Goal: Find specific page/section: Find specific page/section

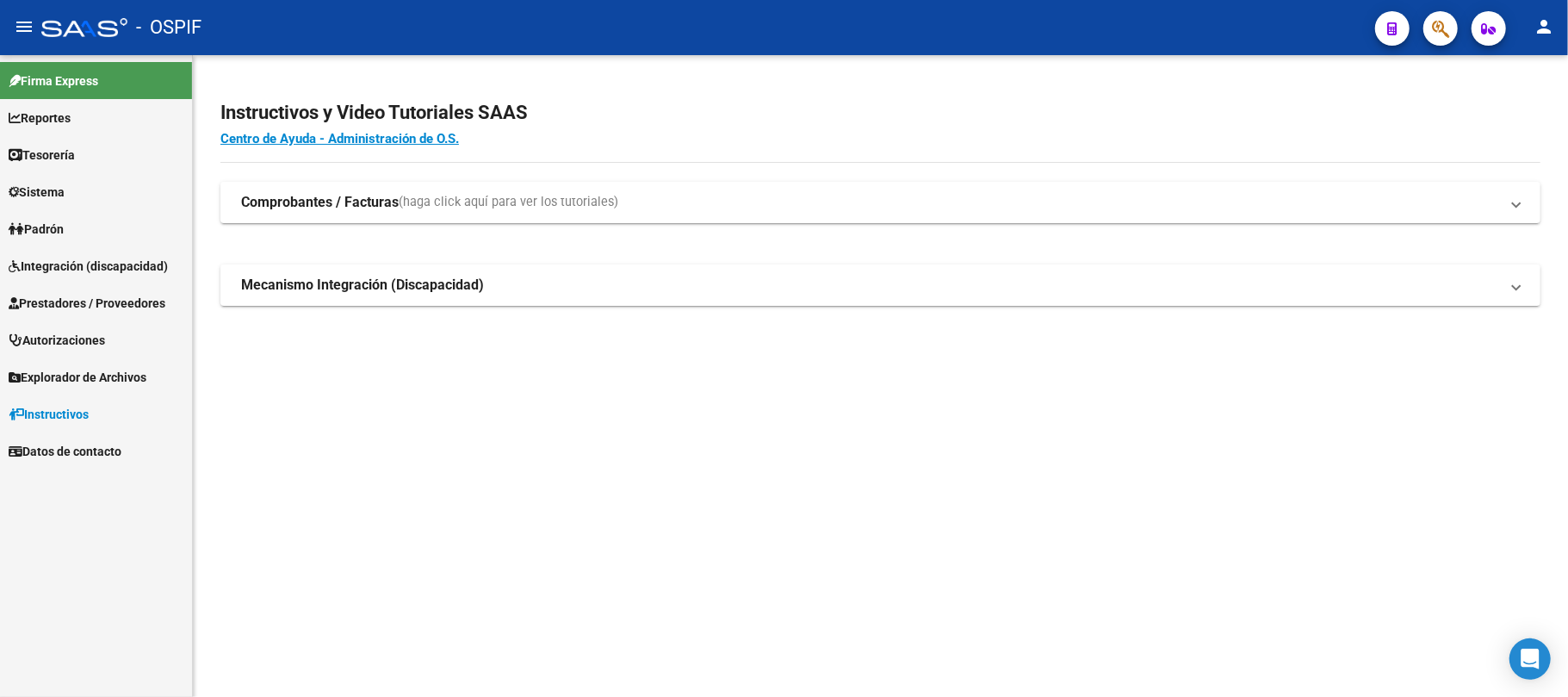
click at [86, 291] on link "Prestadores / Proveedores" at bounding box center [96, 303] width 192 height 37
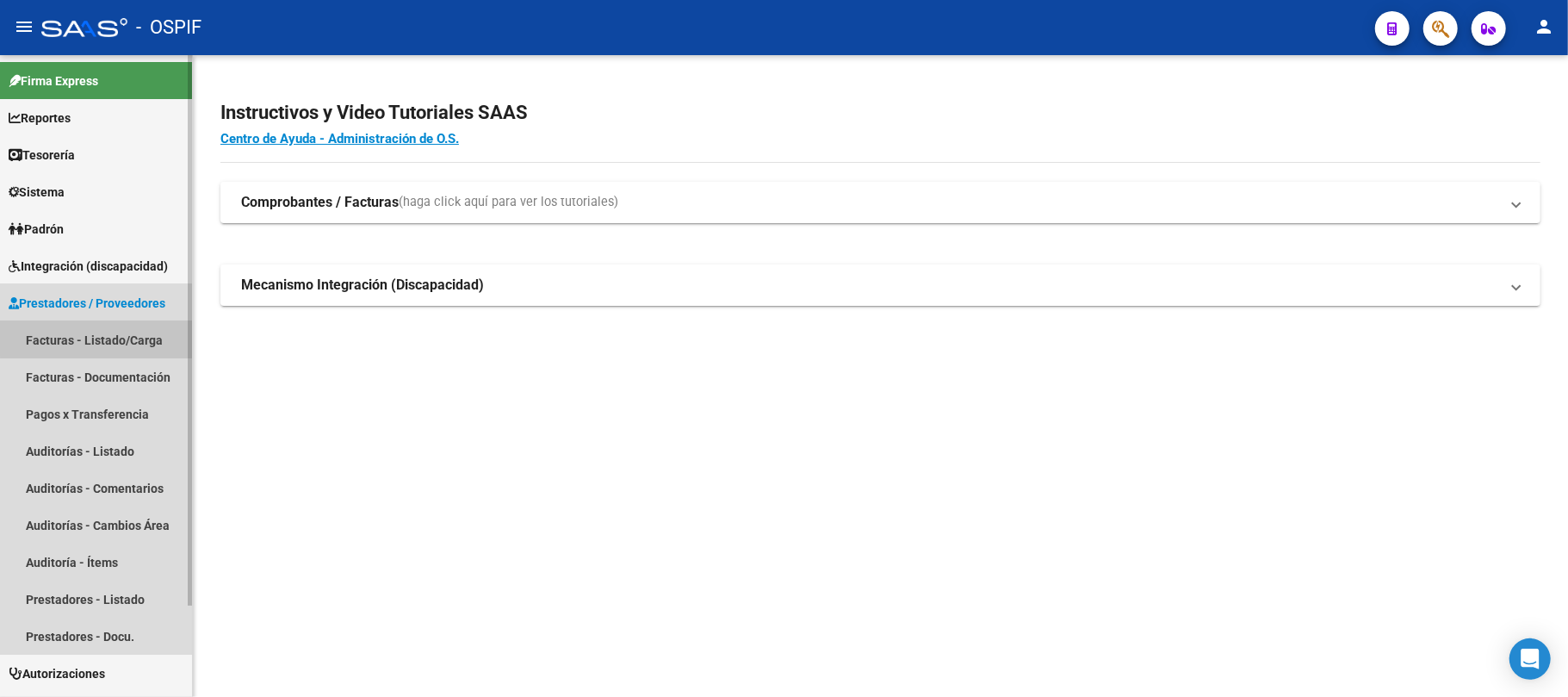
click at [98, 338] on link "Facturas - Listado/Carga" at bounding box center [96, 339] width 192 height 37
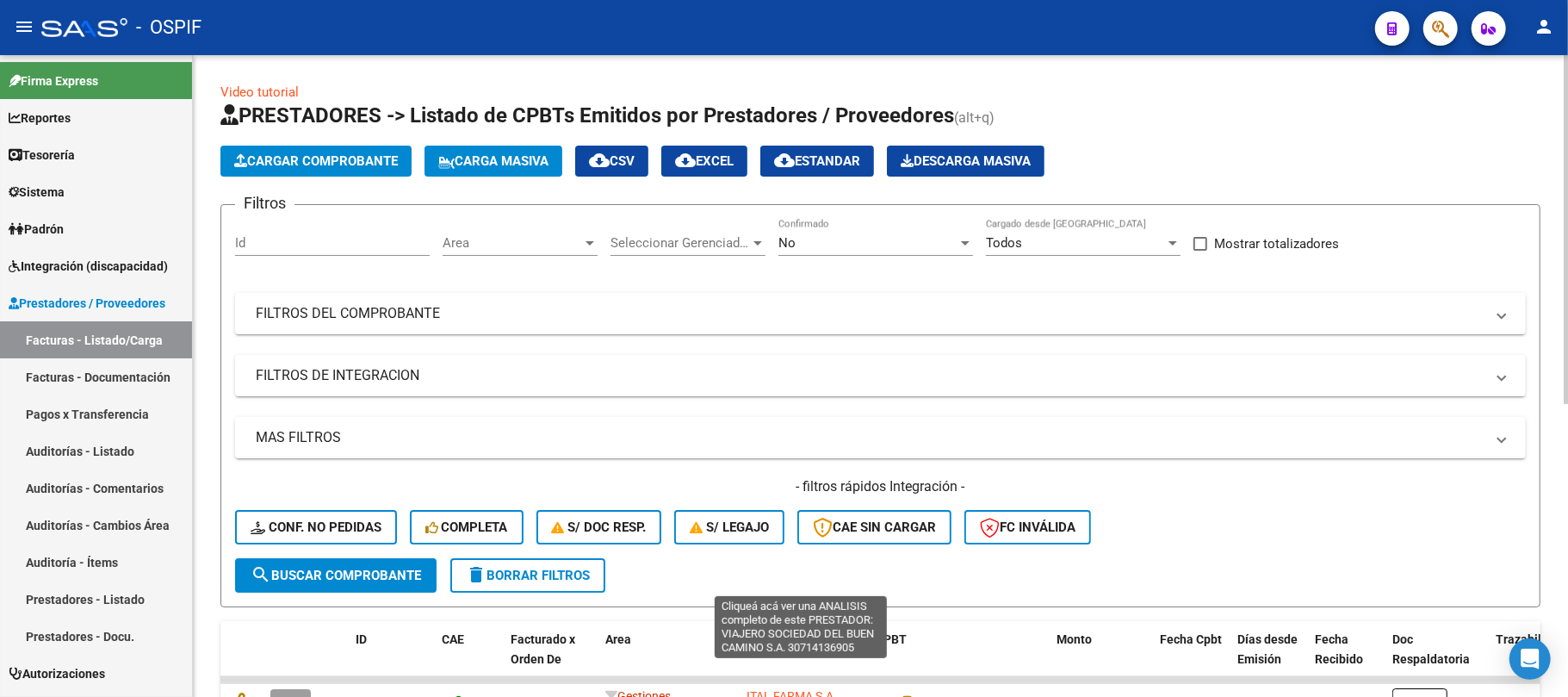
type input "30714136905"
